Goal: Information Seeking & Learning: Learn about a topic

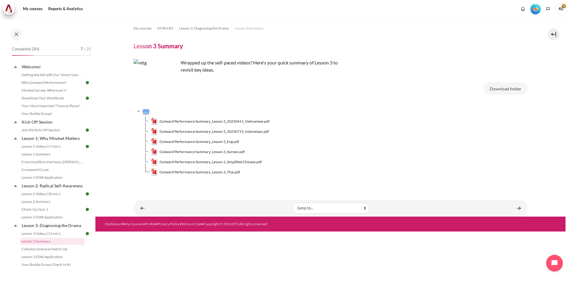
scroll to position [122, 0]
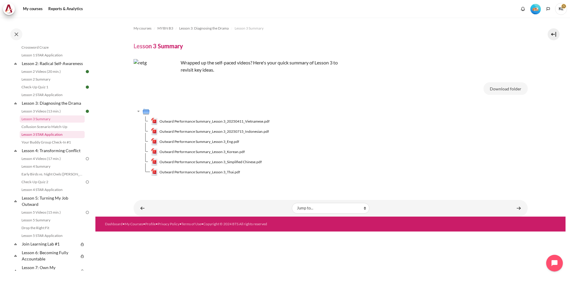
click at [60, 138] on link "Lesson 3 STAR Application" at bounding box center [52, 134] width 65 height 7
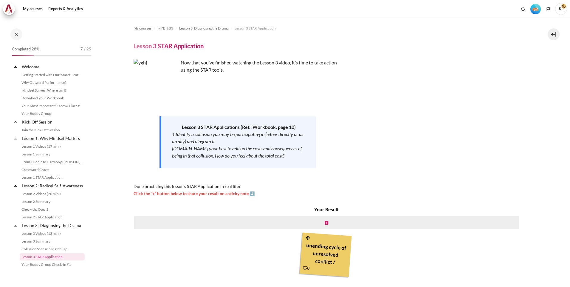
scroll to position [105, 0]
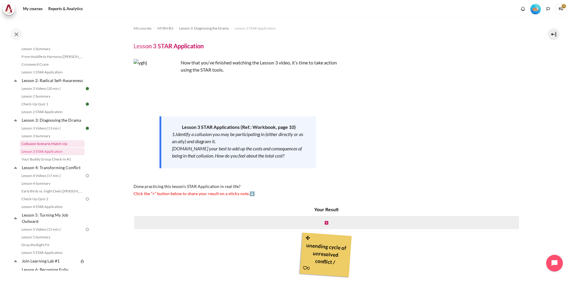
click at [58, 147] on link "Collusion Scenario Match-Up" at bounding box center [52, 143] width 65 height 7
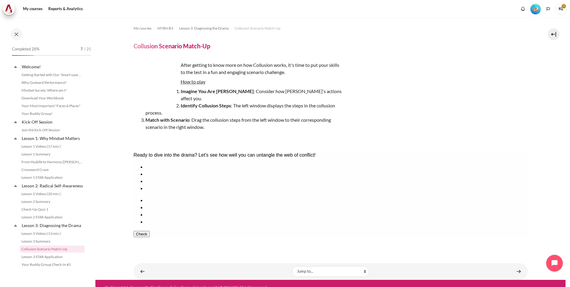
scroll to position [98, 0]
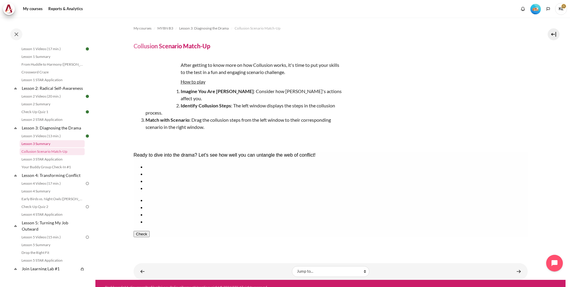
click at [62, 147] on link "Lesson 3 Summary" at bounding box center [52, 143] width 65 height 7
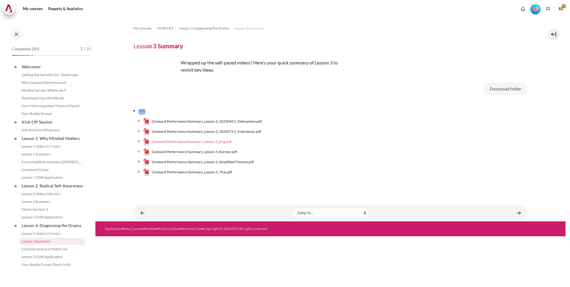
scroll to position [90, 0]
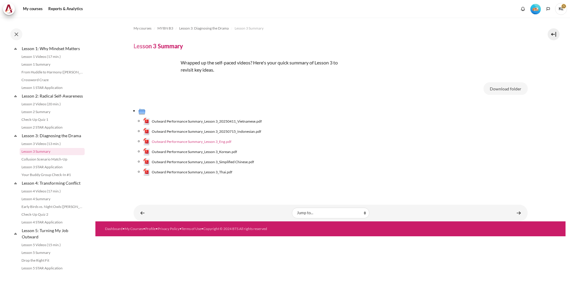
click at [209, 142] on span "Outward Performance Summary_Lesson 3_Eng.pdf" at bounding box center [192, 141] width 80 height 5
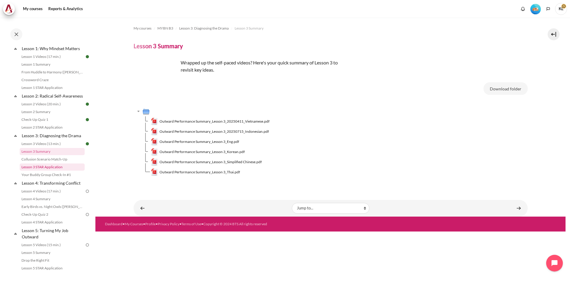
click at [55, 171] on link "Lesson 3 STAR Application" at bounding box center [52, 167] width 65 height 7
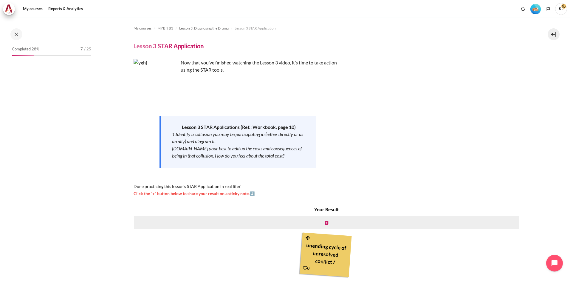
scroll to position [105, 0]
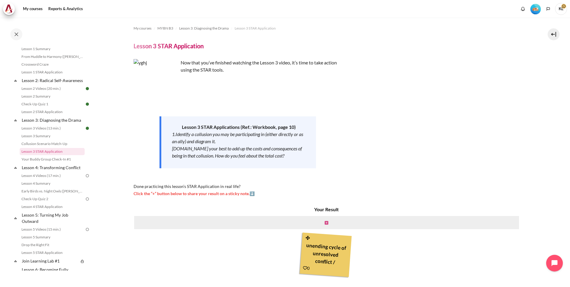
click at [325, 223] on icon "Content" at bounding box center [327, 223] width 4 height 4
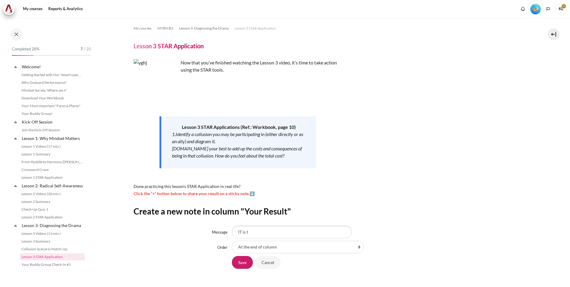
scroll to position [105, 0]
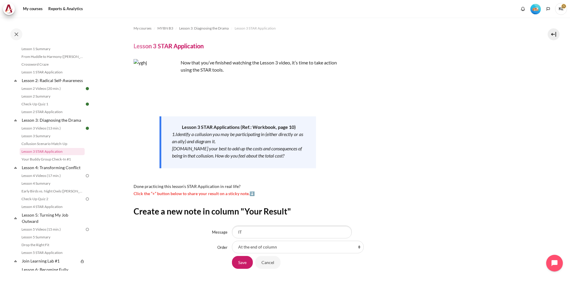
type input "I"
type input "Experienced blaming game. It is a mental torture to be in this kind of situatio…"
click at [246, 264] on input "Save" at bounding box center [242, 262] width 21 height 13
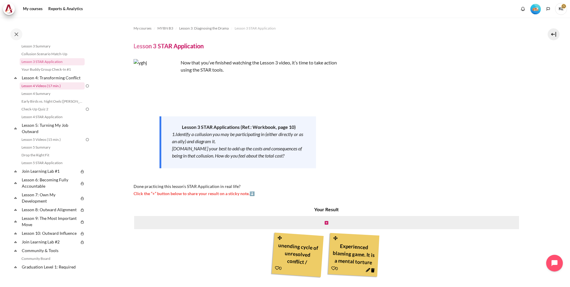
scroll to position [195, 0]
click at [49, 90] on link "Lesson 4 Videos (17 min.)" at bounding box center [52, 86] width 65 height 7
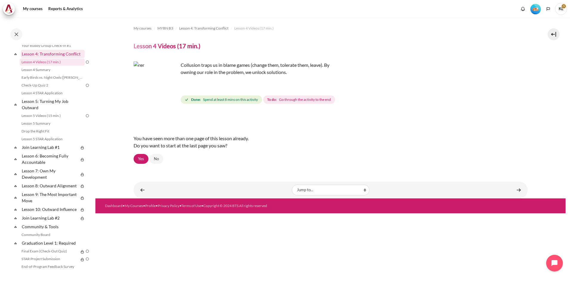
scroll to position [159, 0]
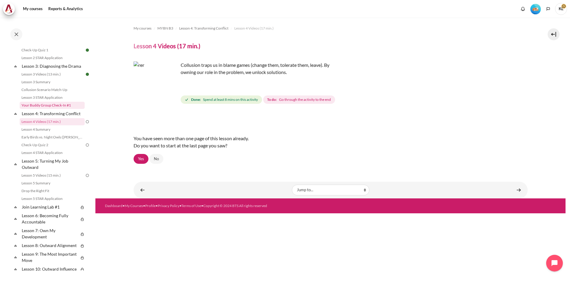
click at [57, 109] on link "Your Buddy Group Check-In #1" at bounding box center [52, 105] width 65 height 7
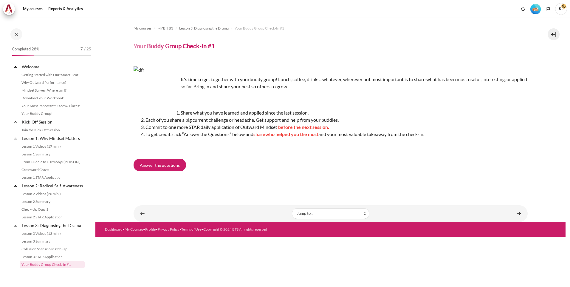
scroll to position [113, 0]
